Goal: Download file/media

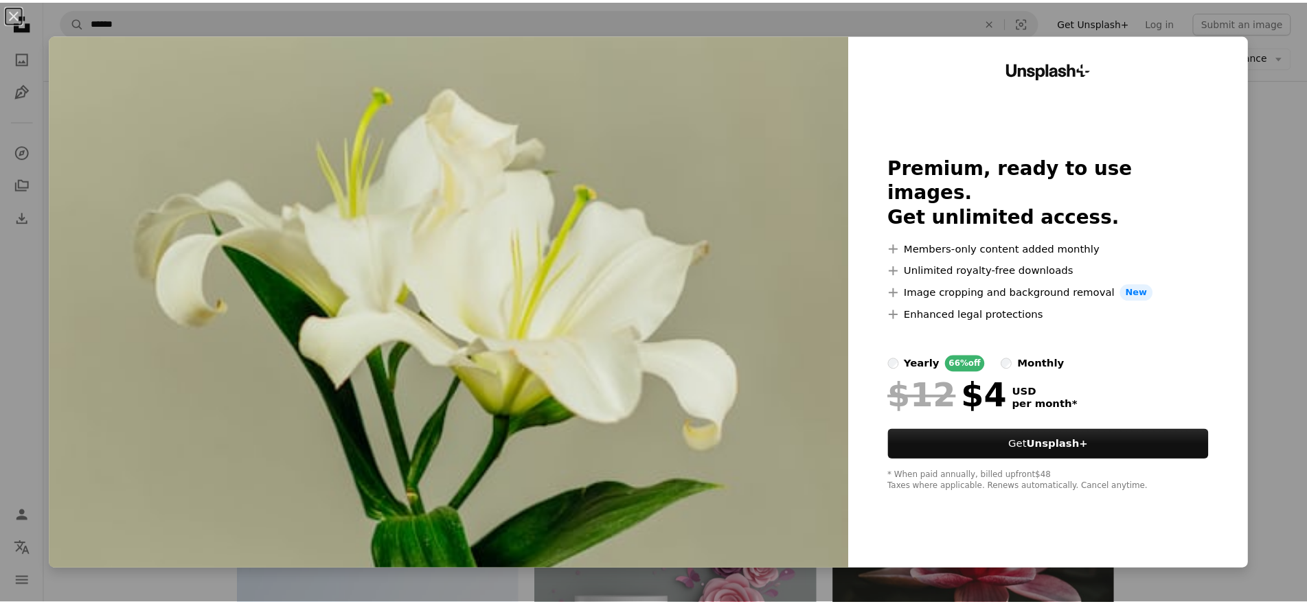
scroll to position [687, 0]
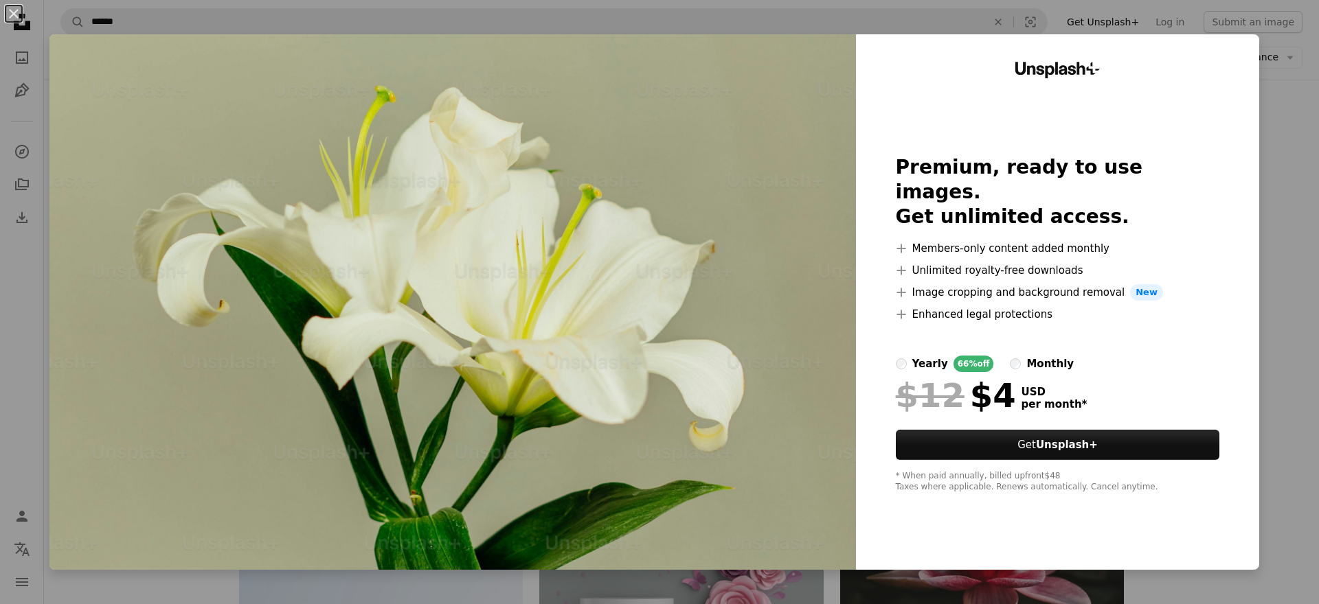
click at [1280, 103] on div "An X shape Unsplash+ Premium, ready to use images. Get unlimited access. A plus…" at bounding box center [659, 302] width 1319 height 604
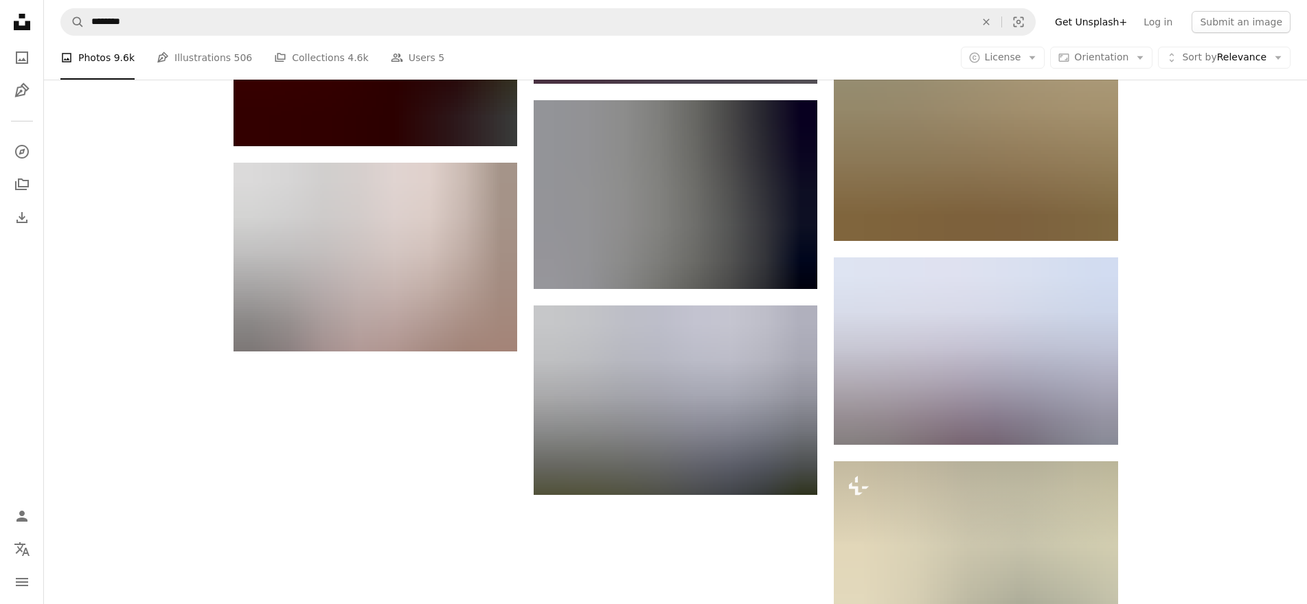
scroll to position [1579, 0]
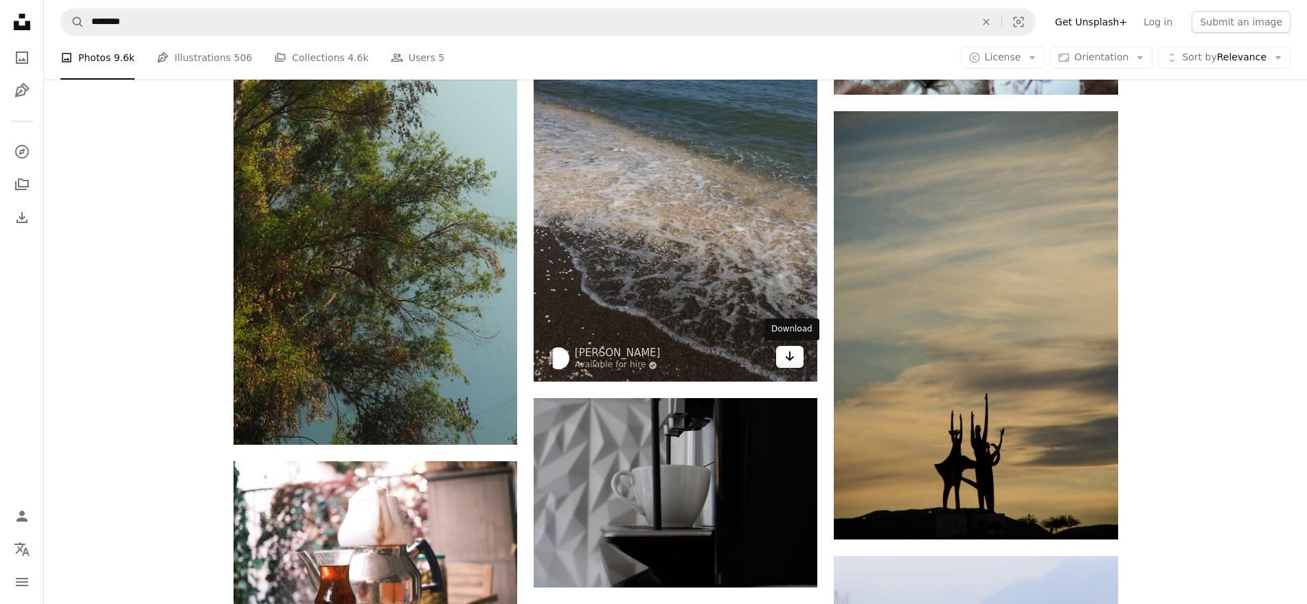
click at [786, 356] on icon "Arrow pointing down" at bounding box center [789, 356] width 11 height 16
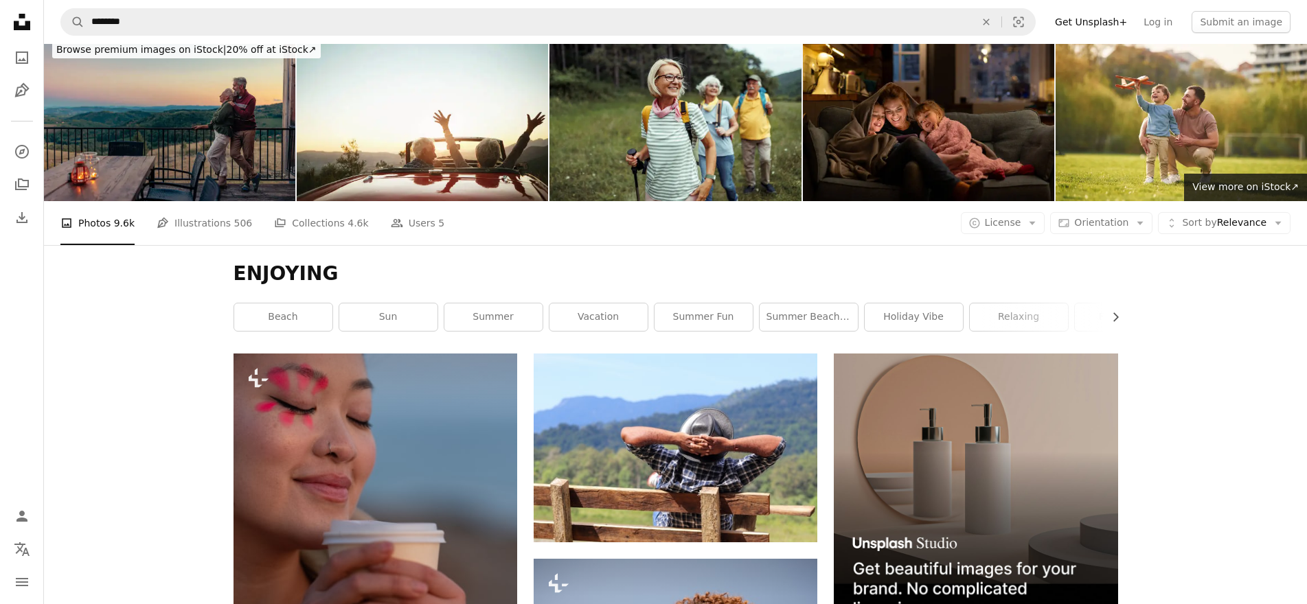
scroll to position [0, 0]
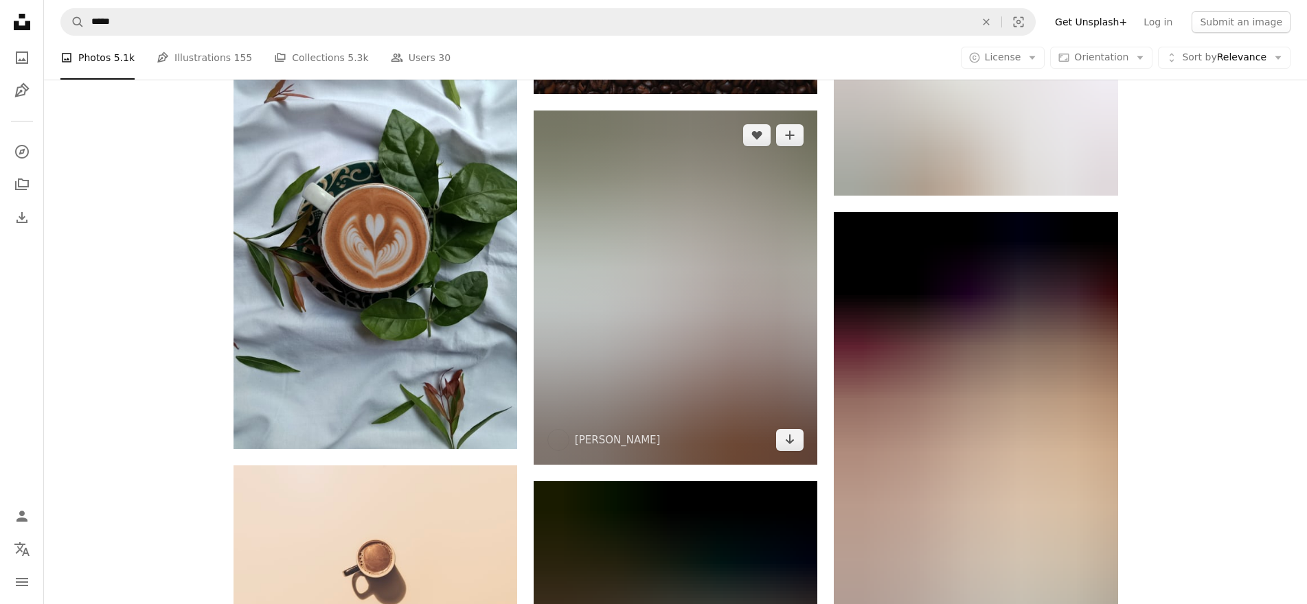
scroll to position [1373, 0]
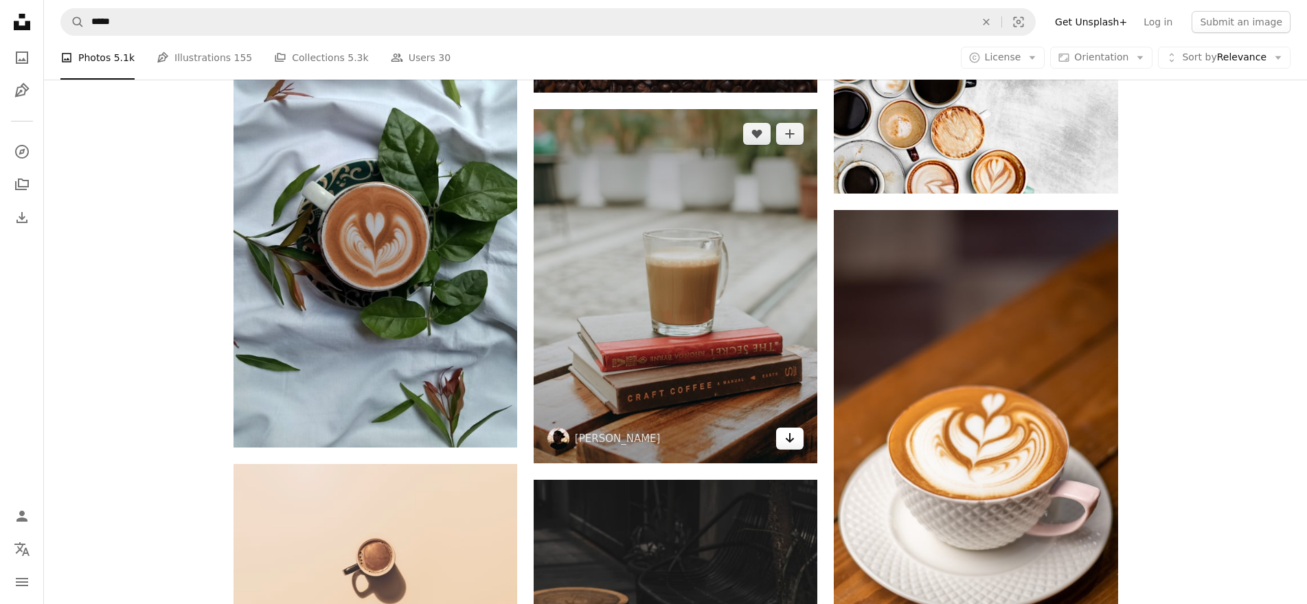
click at [784, 437] on icon "Arrow pointing down" at bounding box center [789, 438] width 11 height 16
